Goal: Navigation & Orientation: Find specific page/section

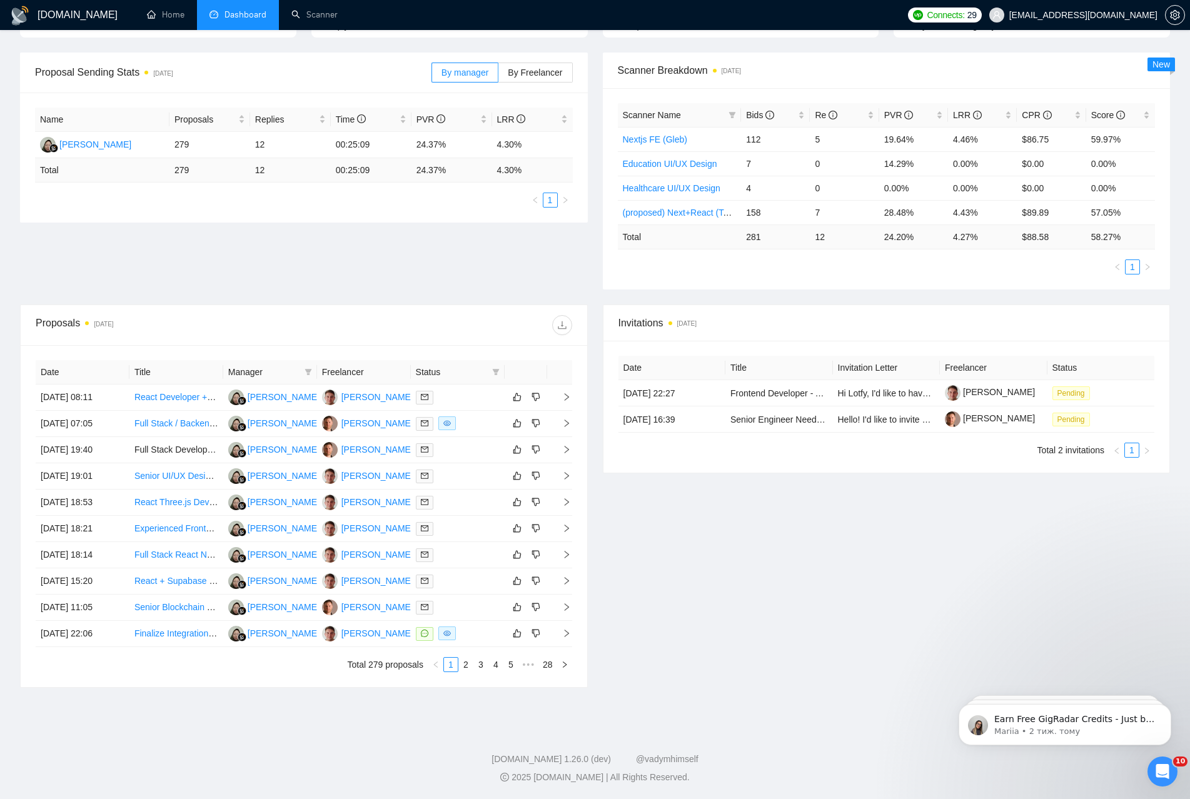
click at [356, 258] on div "Proposal Sending Stats 5 days ago By manager By Freelancer Name Proposals Repli…" at bounding box center [595, 179] width 1165 height 252
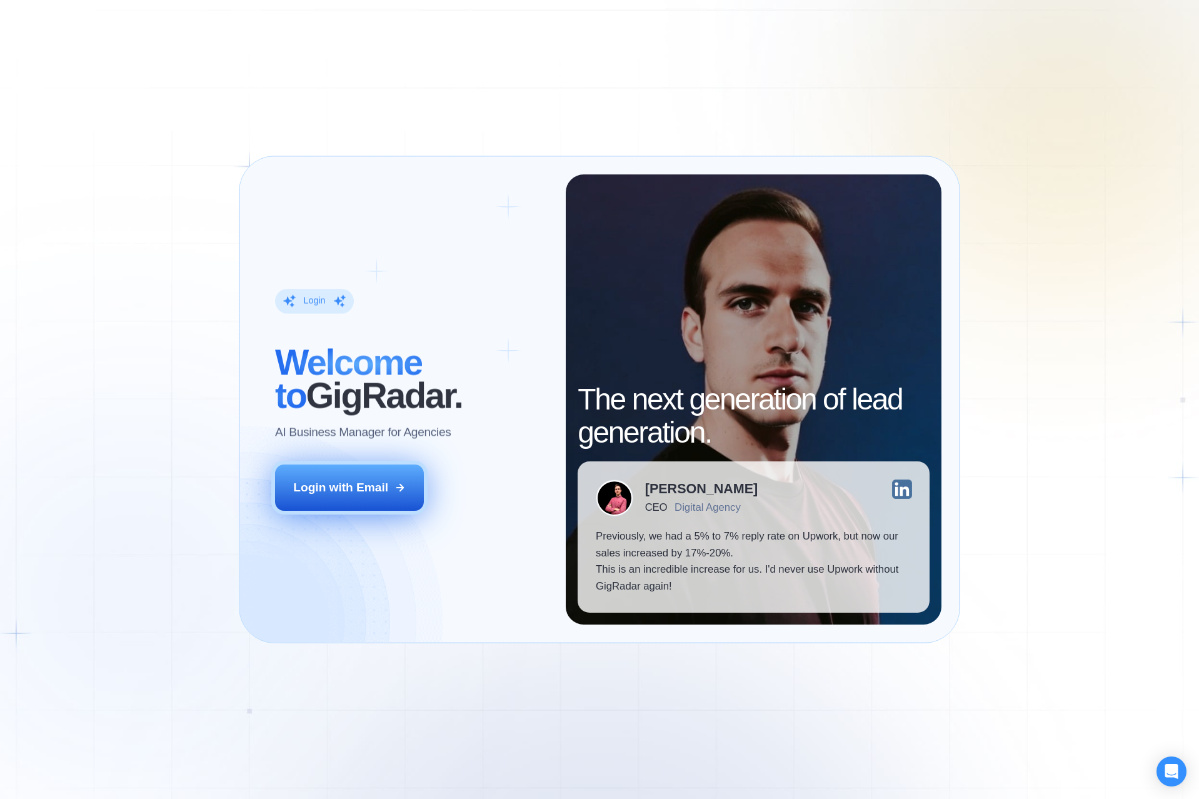
click at [389, 496] on button "Login with Email" at bounding box center [349, 488] width 148 height 46
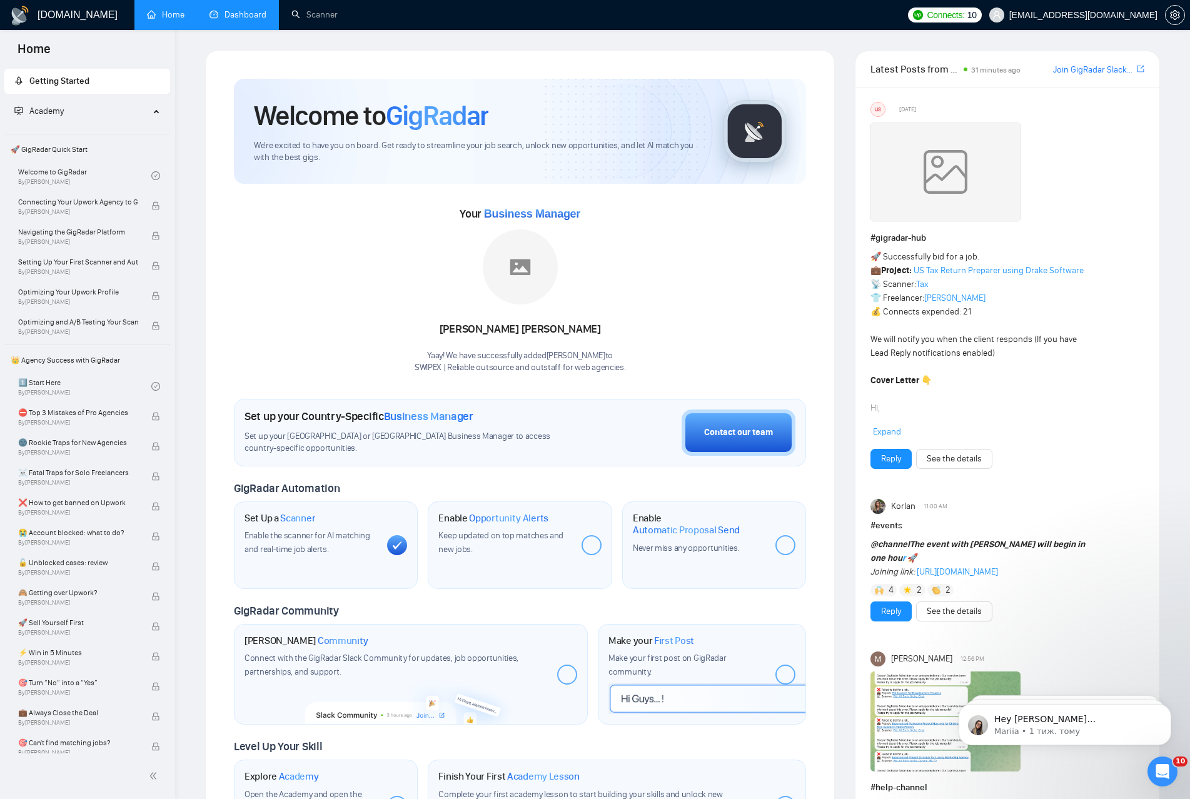
click at [247, 20] on link "Dashboard" at bounding box center [237, 14] width 57 height 11
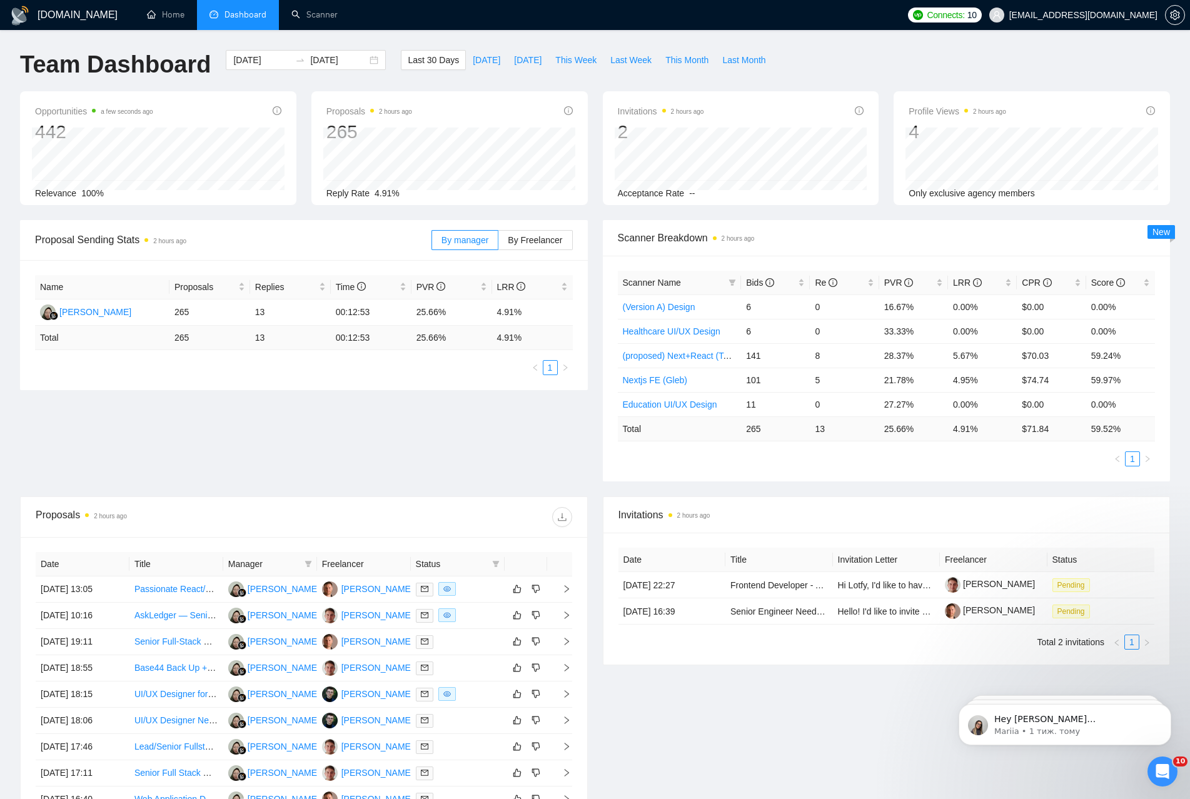
click at [845, 44] on div "GigRadar.io Home Dashboard Scanner Connects: 10 andrii.babii@swipex.ua Team Das…" at bounding box center [595, 495] width 1190 height 991
